Goal: Find specific page/section: Find specific page/section

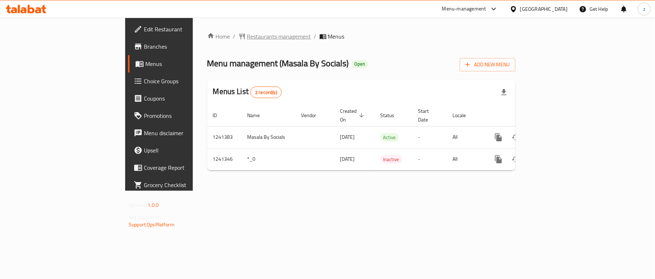
click at [247, 37] on span "Restaurants management" at bounding box center [279, 36] width 64 height 9
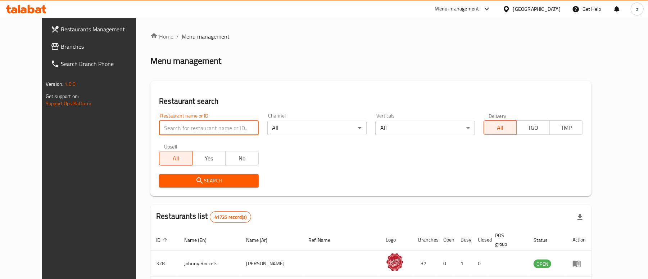
click at [183, 127] on input "search" at bounding box center [208, 128] width 99 height 14
paste input "735471"
type input "735471"
click at [214, 183] on span "Search" at bounding box center [209, 180] width 88 height 9
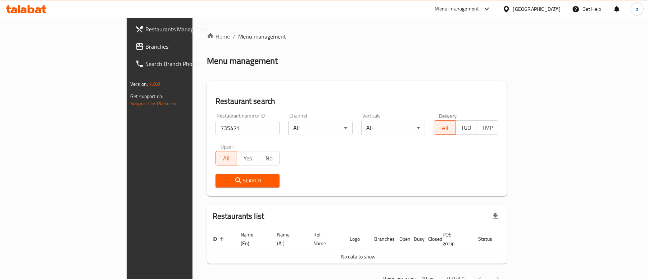
click at [145, 46] on span "Branches" at bounding box center [187, 46] width 84 height 9
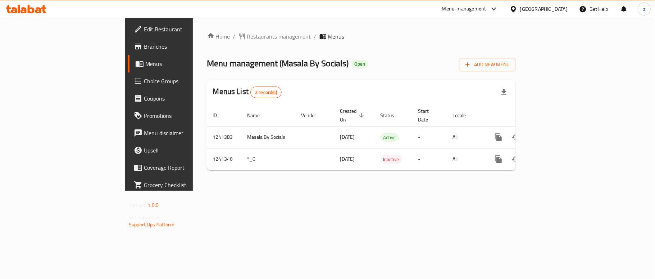
click at [247, 33] on span "Restaurants management" at bounding box center [279, 36] width 64 height 9
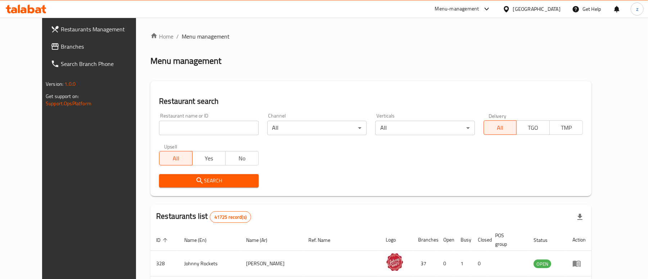
drag, startPoint x: 204, startPoint y: 118, endPoint x: 205, endPoint y: 122, distance: 4.0
click at [205, 122] on div "Restaurant name or ID Restaurant name or ID" at bounding box center [208, 124] width 99 height 22
click at [205, 122] on input "search" at bounding box center [208, 128] width 99 height 14
paste input "680640"
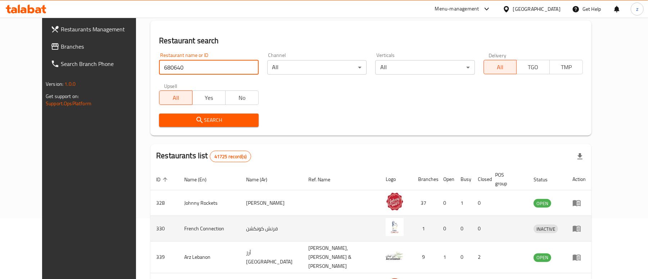
scroll to position [144, 0]
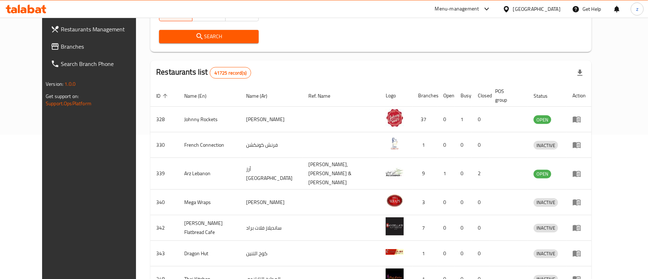
type input "680640"
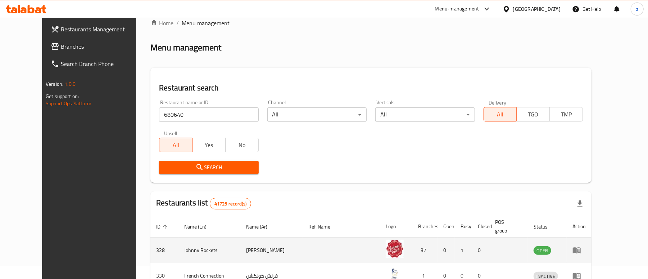
scroll to position [0, 0]
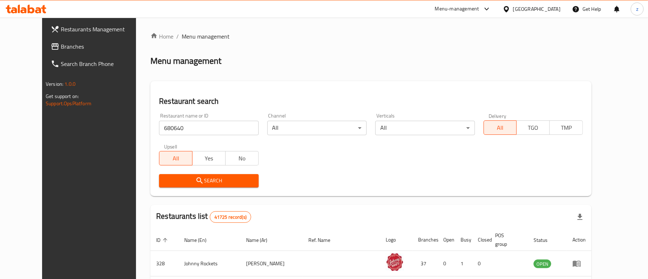
click at [218, 176] on span "Search" at bounding box center [209, 180] width 88 height 9
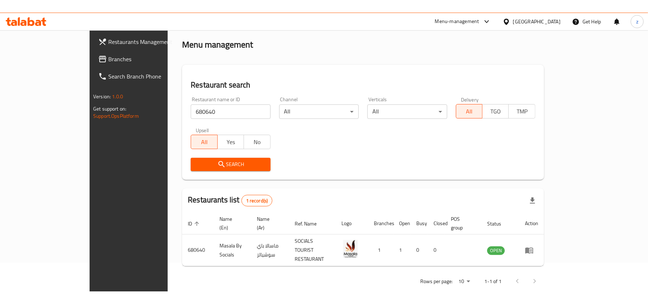
scroll to position [4, 0]
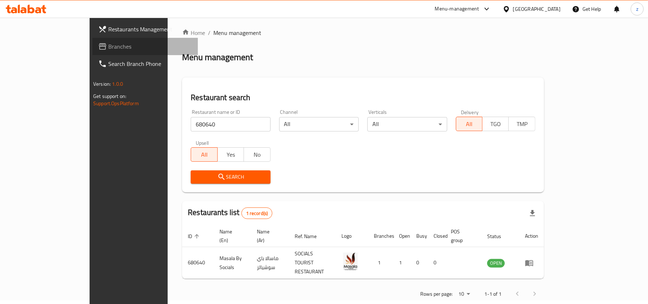
click at [108, 44] on span "Branches" at bounding box center [150, 46] width 84 height 9
